Goal: Check status: Check status

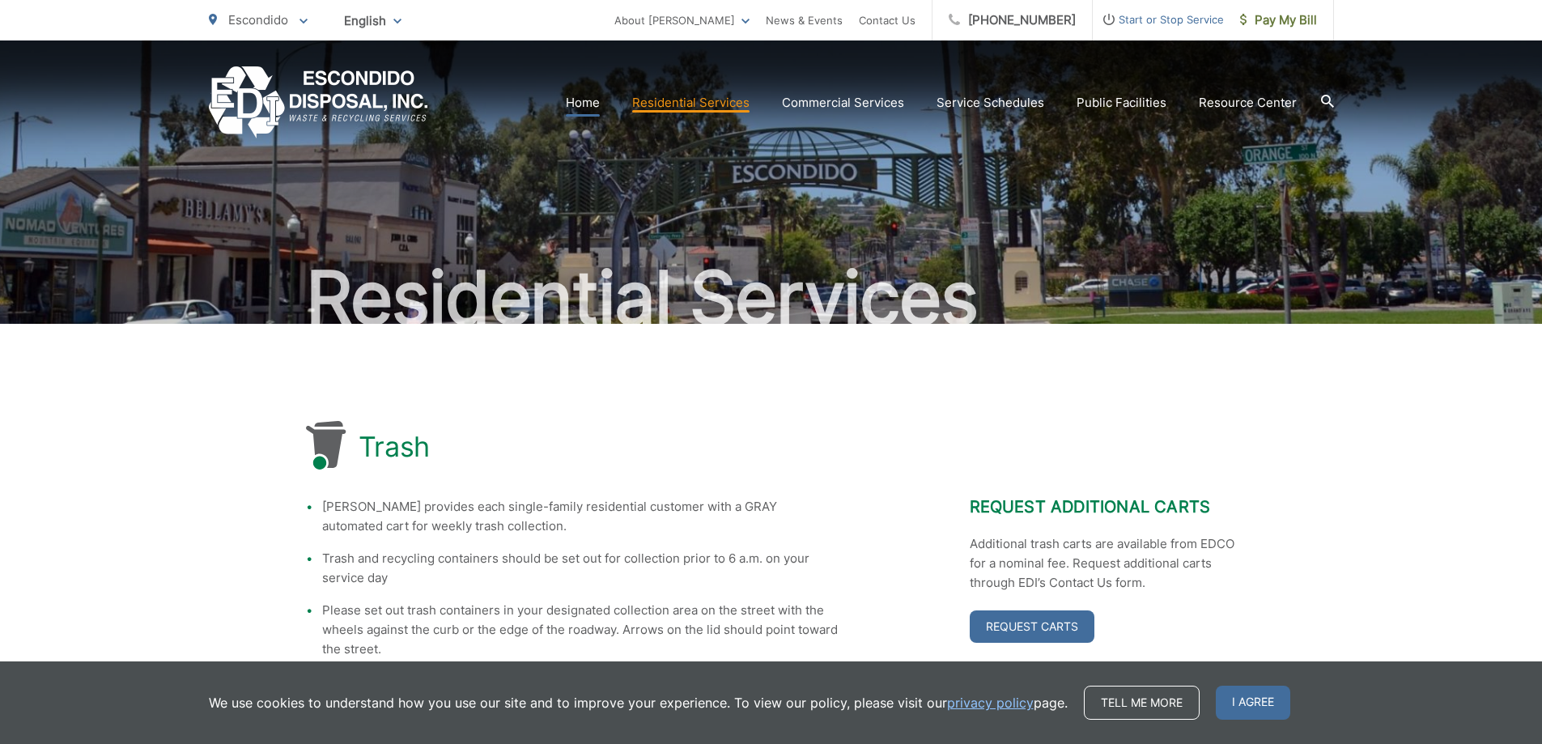
click at [588, 103] on link "Home" at bounding box center [583, 102] width 34 height 19
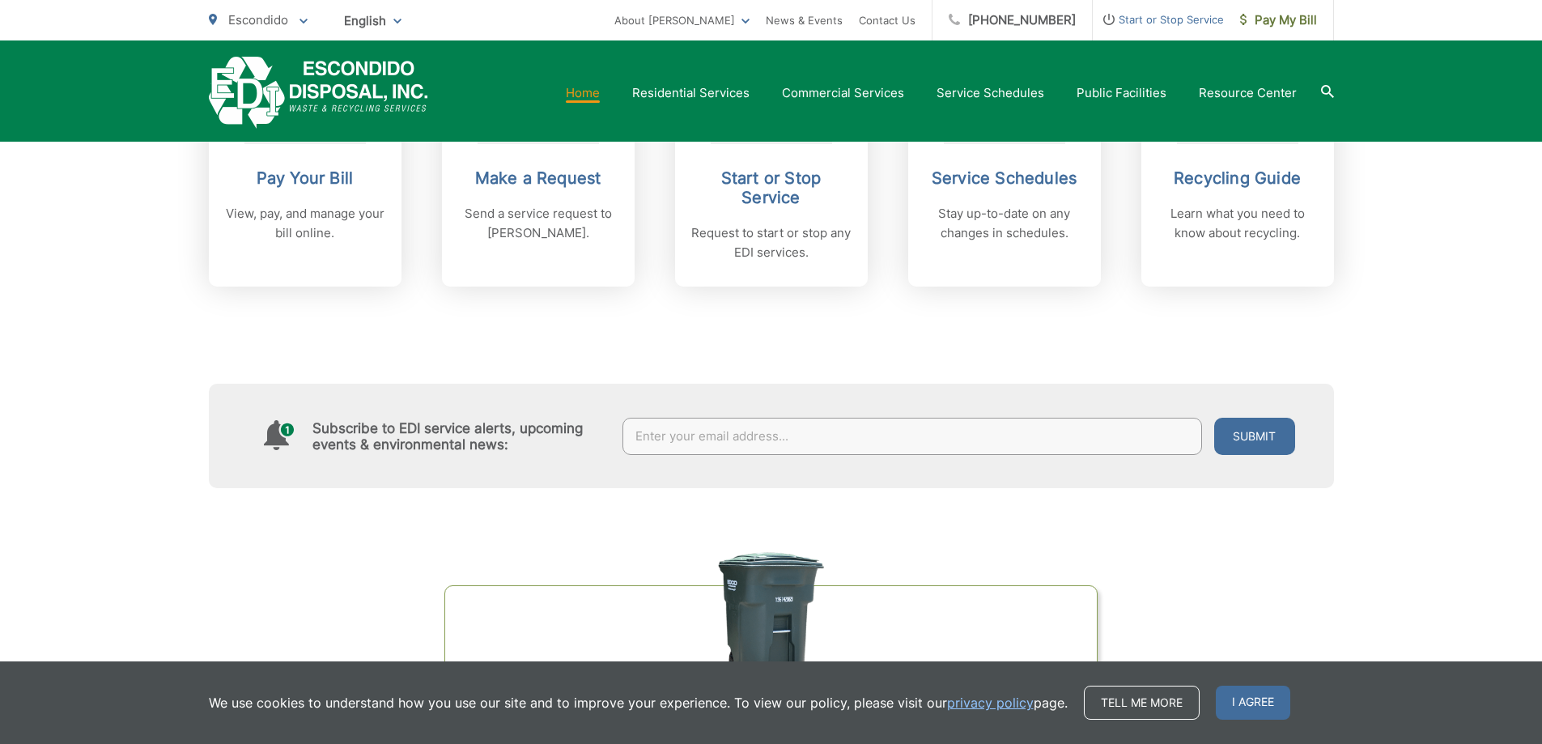
scroll to position [567, 0]
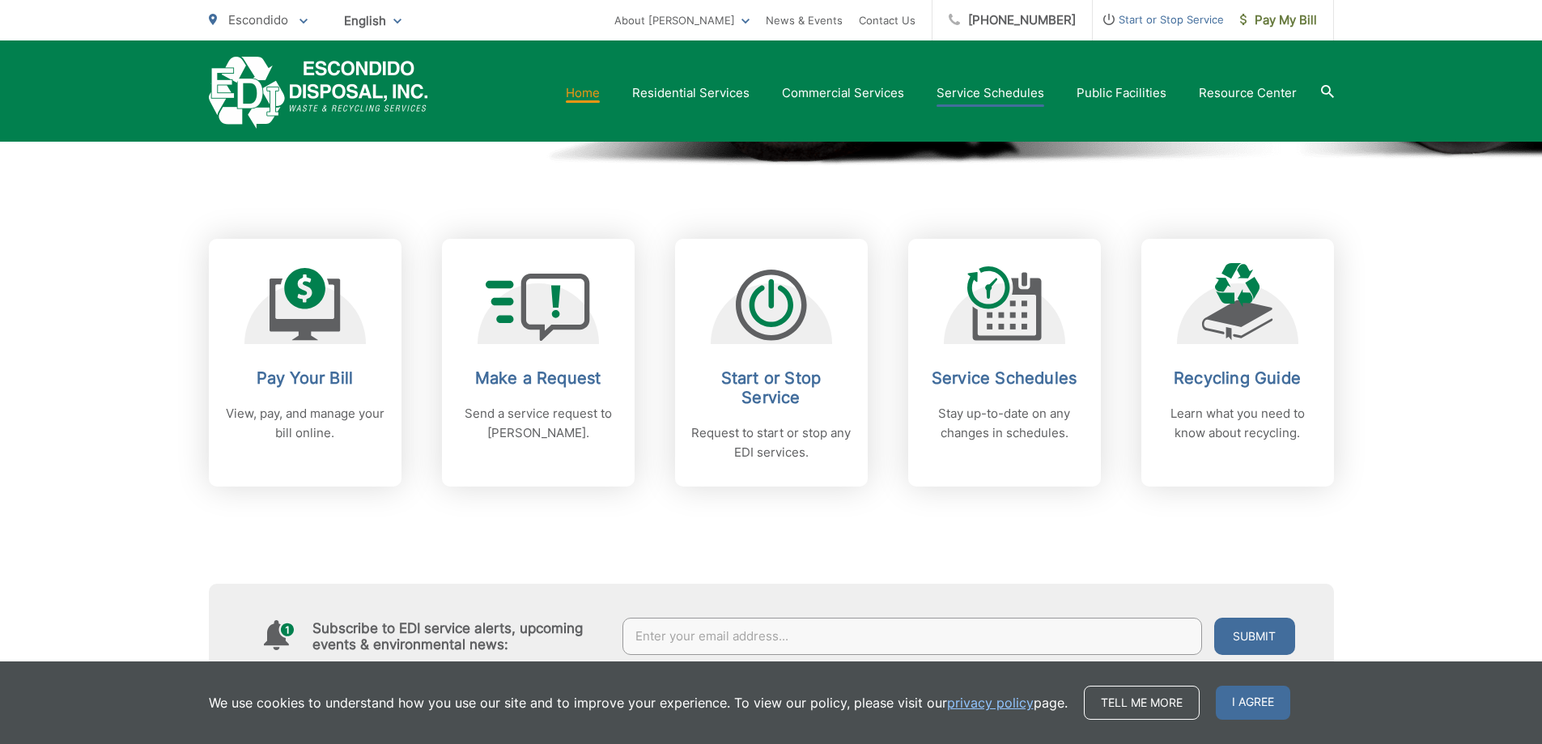
click at [1028, 92] on link "Service Schedules" at bounding box center [990, 92] width 108 height 19
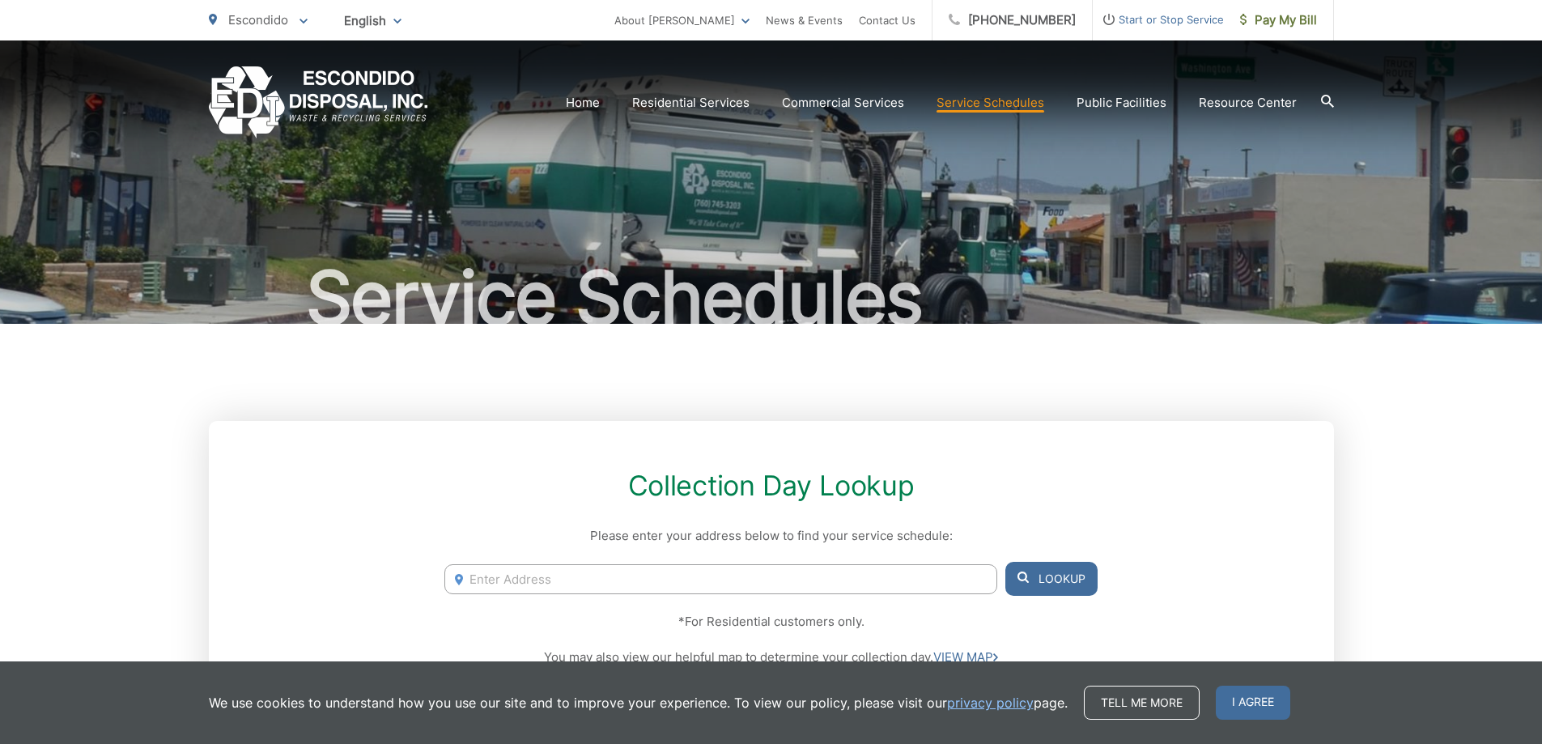
click at [584, 581] on input "Enter Address" at bounding box center [720, 579] width 552 height 30
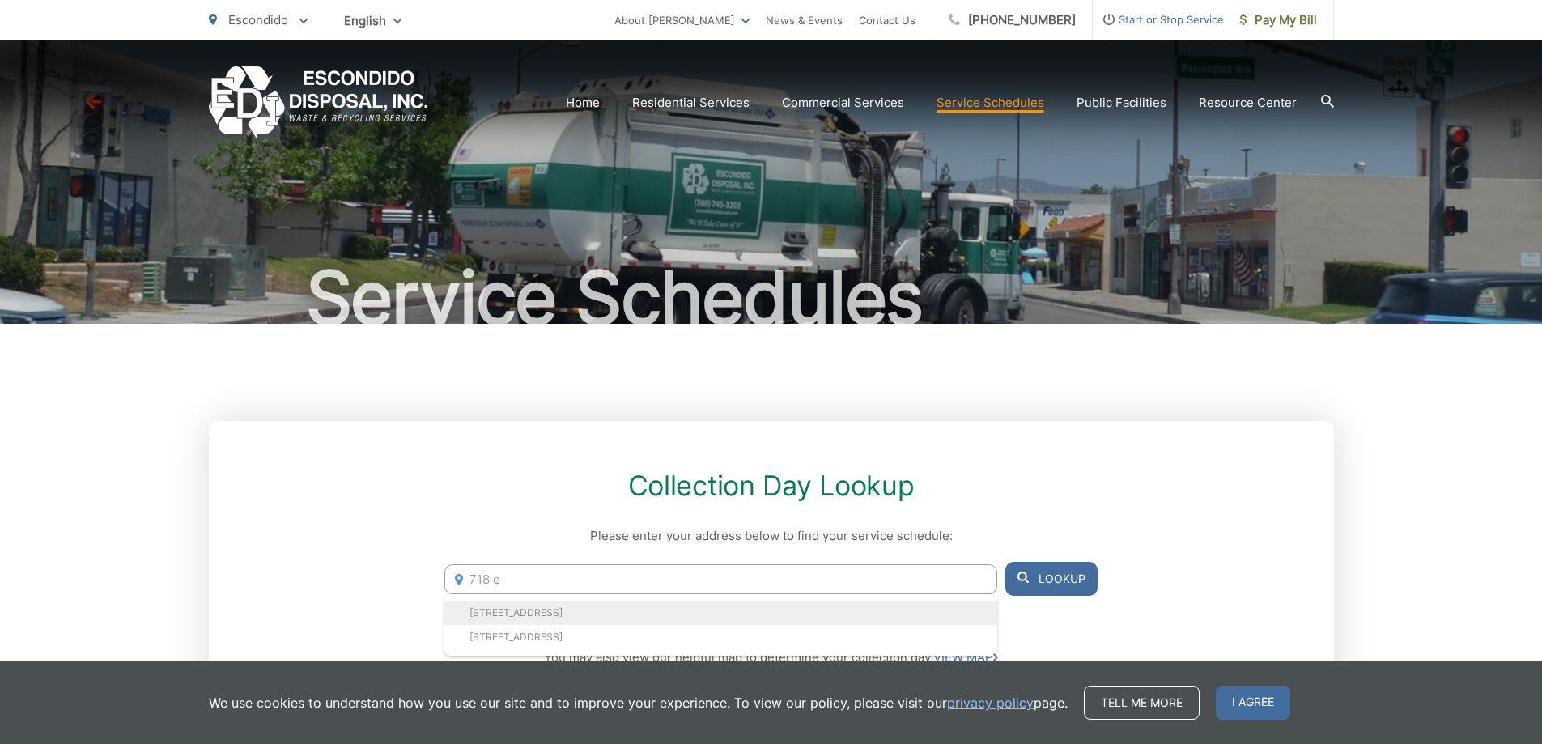
click at [586, 622] on li "718 E 4th Ave, Escondido, CA, 92025" at bounding box center [720, 613] width 552 height 24
type input "718 E 4th Ave, Escondido, CA, 92025"
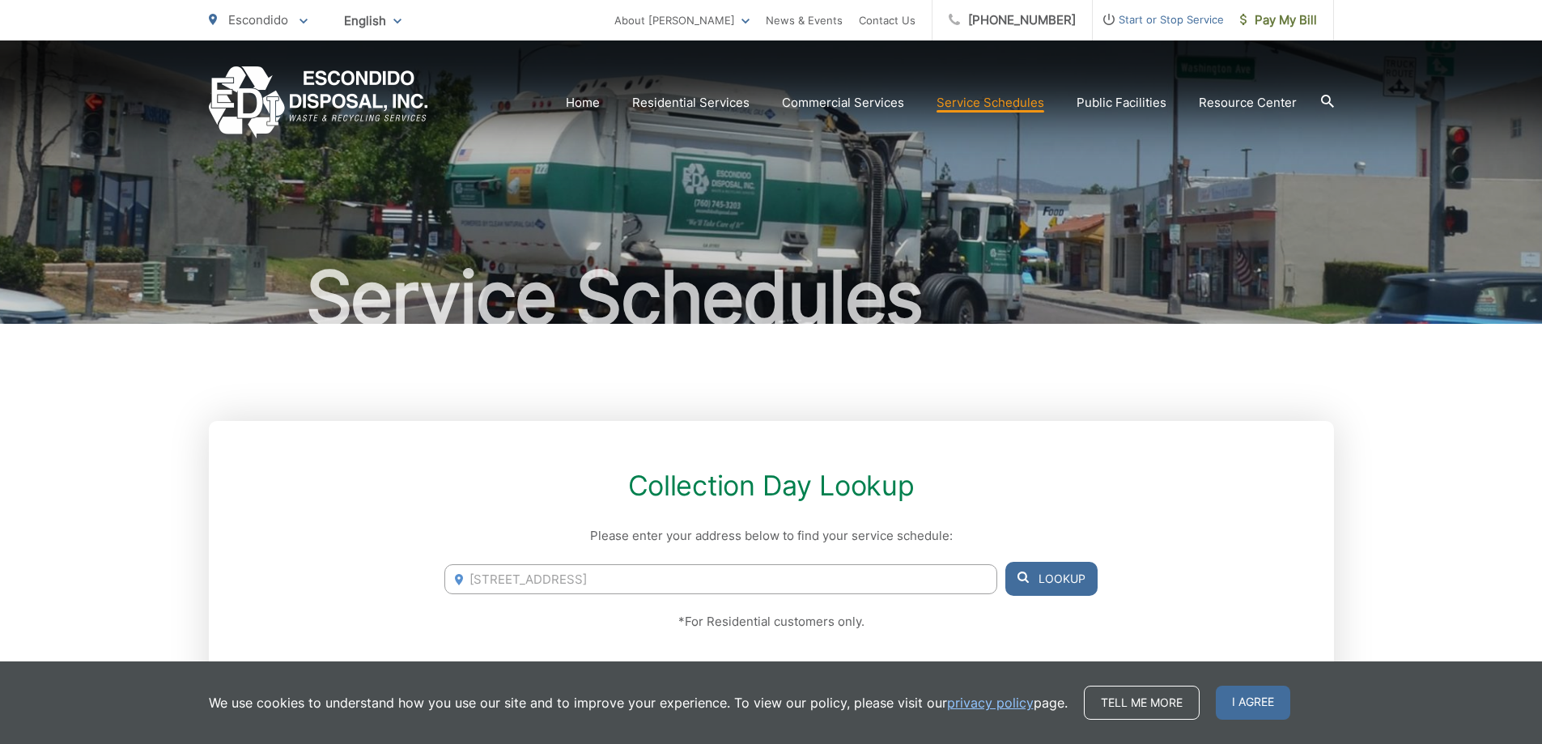
click at [1061, 575] on button "Lookup" at bounding box center [1051, 579] width 92 height 34
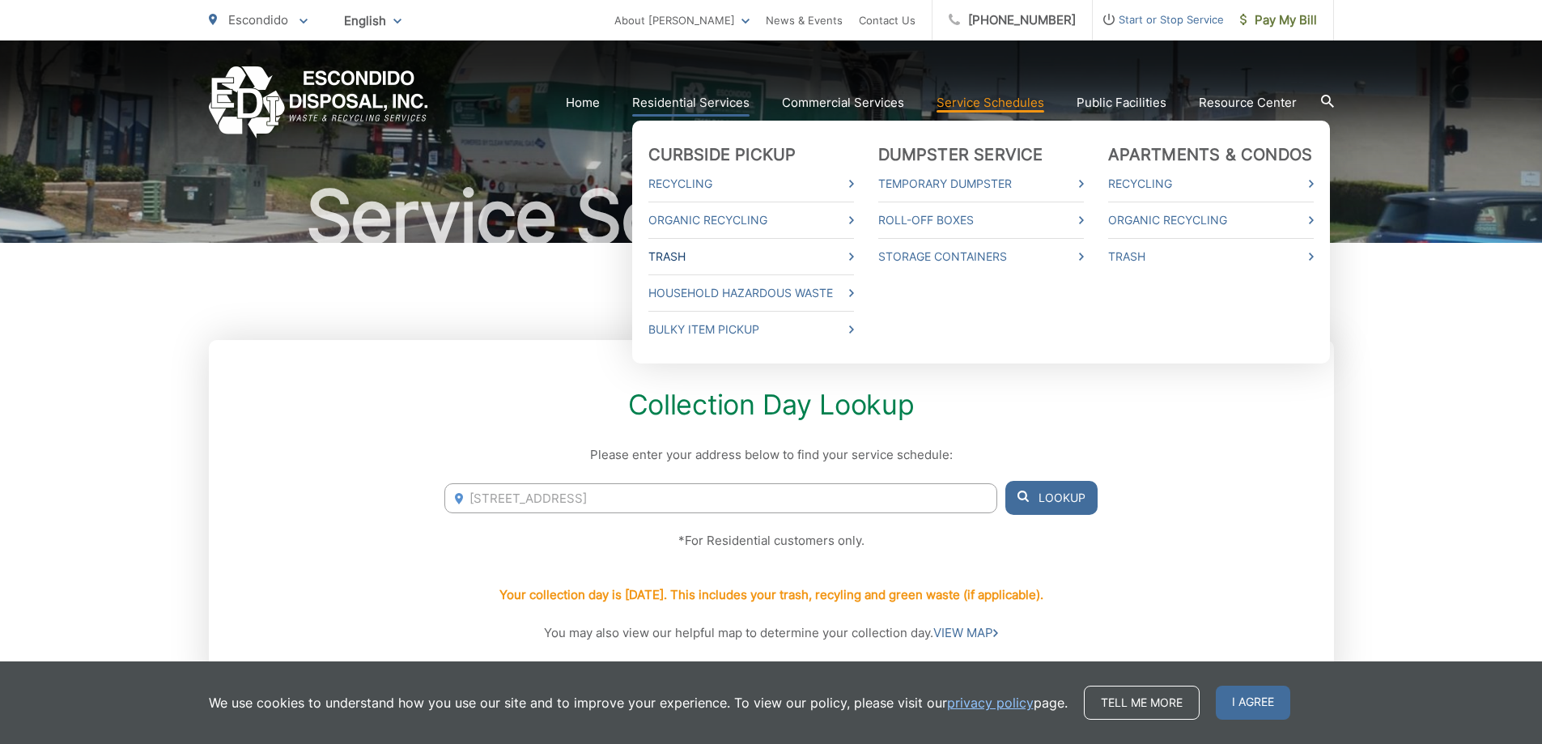
click at [854, 257] on link "Trash" at bounding box center [751, 256] width 206 height 19
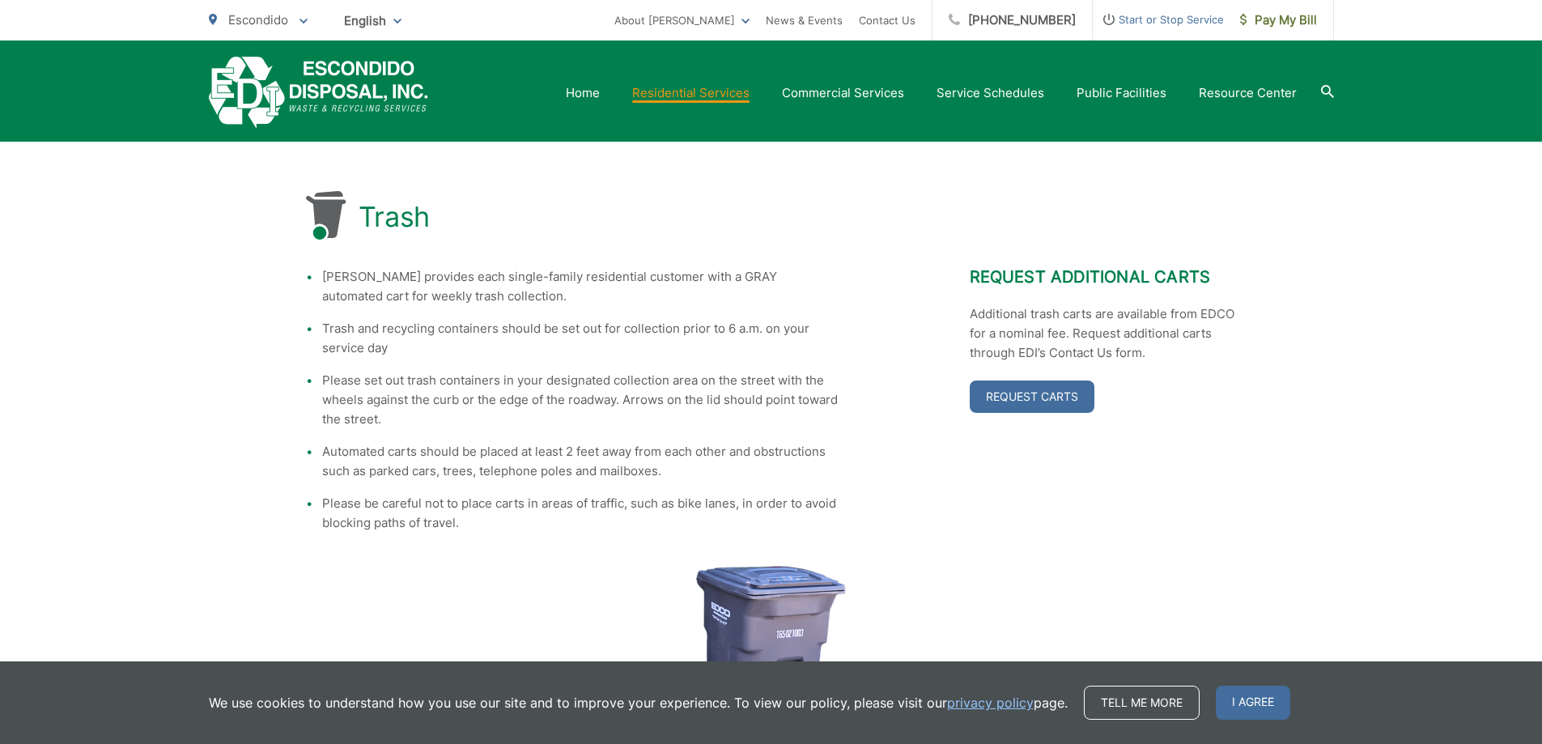
scroll to position [14, 0]
